Goal: Check status: Check status

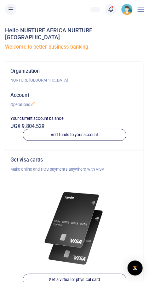
click at [106, 9] on link at bounding box center [110, 9] width 11 height 11
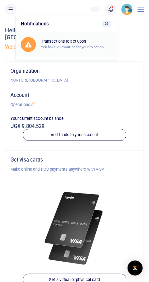
click at [86, 40] on h6 "Transactions to act upon" at bounding box center [76, 41] width 70 height 5
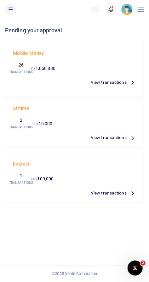
click at [115, 82] on span "View transactions" at bounding box center [108, 82] width 36 height 7
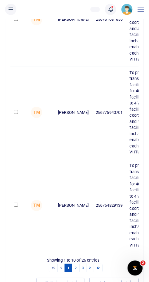
scroll to position [672, 0]
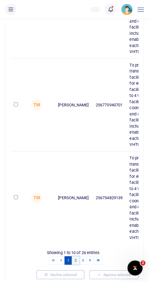
click at [75, 259] on link "2" at bounding box center [76, 261] width 8 height 8
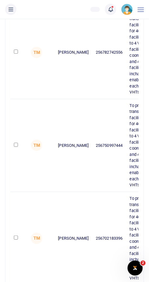
scroll to position [794, 0]
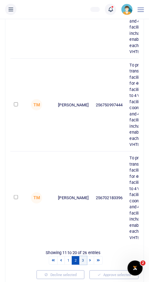
click at [82, 258] on link "3" at bounding box center [83, 261] width 8 height 8
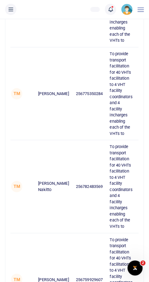
scroll to position [422, 0]
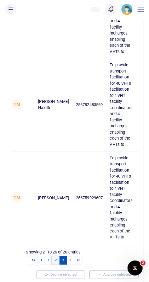
click at [56, 259] on link "2" at bounding box center [56, 261] width 8 height 8
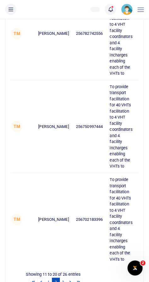
scroll to position [794, 0]
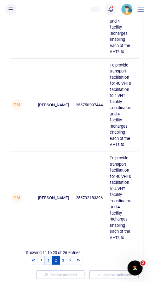
click at [48, 257] on link "1" at bounding box center [49, 261] width 8 height 8
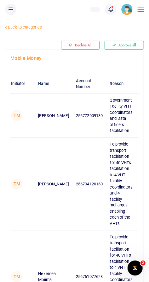
scroll to position [0, 0]
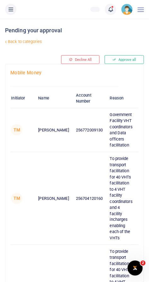
click at [106, 11] on link at bounding box center [110, 9] width 11 height 11
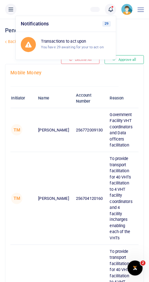
click at [72, 139] on td "256772009130" at bounding box center [89, 130] width 34 height 44
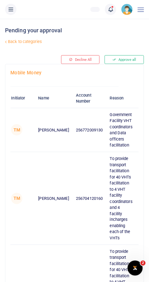
click at [24, 43] on link "Back to categories" at bounding box center [49, 41] width 92 height 11
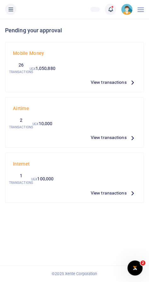
click at [110, 13] on link at bounding box center [110, 9] width 11 height 11
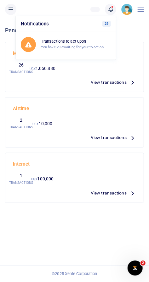
click at [3, 62] on div "View by batch Pending your approval Mobile Money 26 TRANSACTIONS UGX 1,050,880 …" at bounding box center [75, 111] width 144 height 184
